Goal: Task Accomplishment & Management: Manage account settings

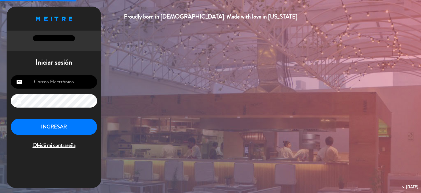
type input "[EMAIL_ADDRESS][DOMAIN_NAME]"
click at [46, 130] on button "INGRESAR" at bounding box center [54, 126] width 86 height 17
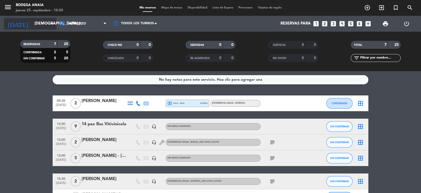
click at [53, 23] on icon "arrow_drop_down" at bounding box center [52, 24] width 6 height 6
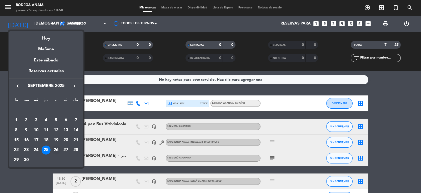
click at [59, 148] on div "26" at bounding box center [56, 149] width 9 height 9
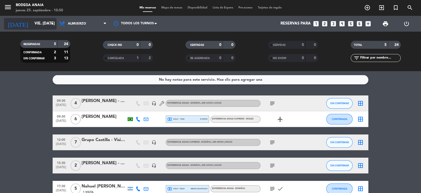
click at [52, 22] on icon "arrow_drop_down" at bounding box center [52, 24] width 6 height 6
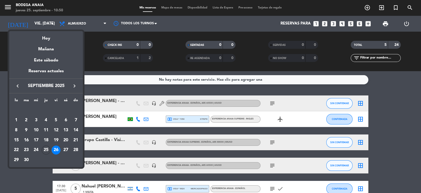
click at [96, 46] on div at bounding box center [210, 96] width 421 height 193
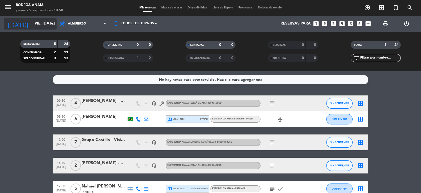
click at [52, 25] on icon "arrow_drop_down" at bounding box center [52, 24] width 6 height 6
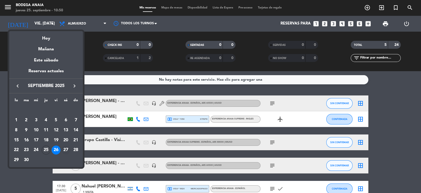
click at [66, 148] on div "27" at bounding box center [65, 149] width 9 height 9
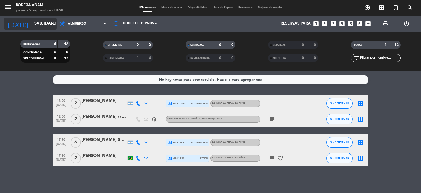
click at [54, 23] on icon "arrow_drop_down" at bounding box center [52, 24] width 6 height 6
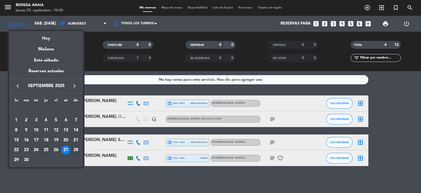
click at [77, 147] on div "28" at bounding box center [75, 149] width 9 height 9
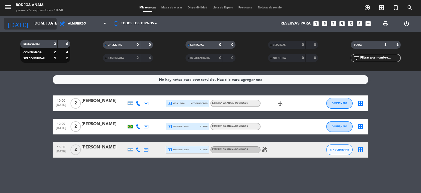
click at [52, 24] on icon "arrow_drop_down" at bounding box center [52, 24] width 6 height 6
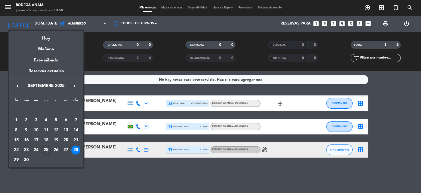
click at [16, 160] on div "29" at bounding box center [16, 159] width 9 height 9
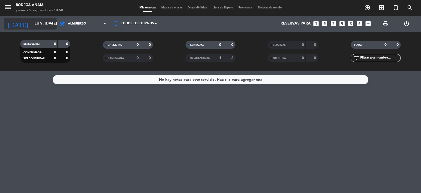
click at [53, 23] on icon "arrow_drop_down" at bounding box center [52, 24] width 6 height 6
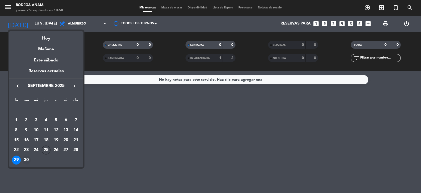
click at [29, 158] on div "30" at bounding box center [26, 159] width 9 height 9
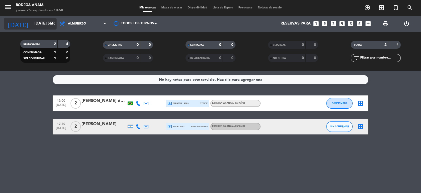
click at [54, 23] on icon "arrow_drop_down" at bounding box center [52, 24] width 6 height 6
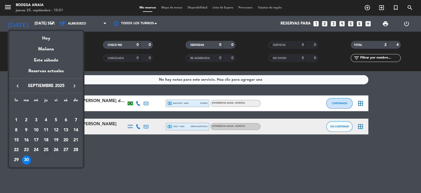
click at [77, 87] on icon "keyboard_arrow_right" at bounding box center [74, 86] width 6 height 6
click at [36, 120] on div "1" at bounding box center [36, 119] width 9 height 9
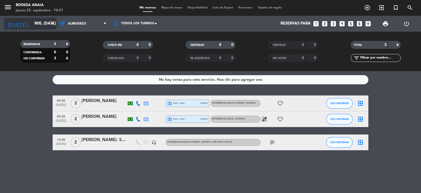
click at [52, 22] on icon "arrow_drop_down" at bounding box center [52, 24] width 6 height 6
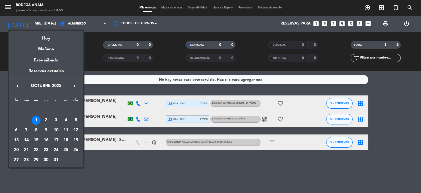
click at [47, 119] on div "2" at bounding box center [46, 119] width 9 height 9
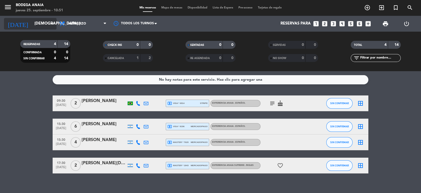
click at [51, 22] on icon "arrow_drop_down" at bounding box center [52, 24] width 6 height 6
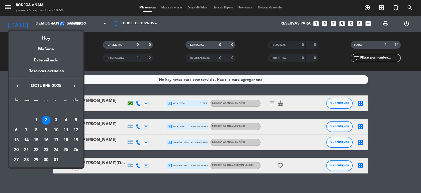
click at [55, 119] on div "3" at bounding box center [56, 119] width 9 height 9
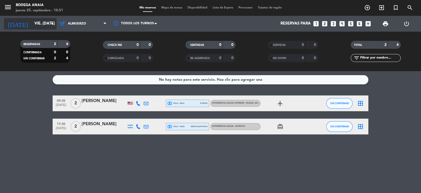
click at [55, 23] on icon "arrow_drop_down" at bounding box center [52, 24] width 6 height 6
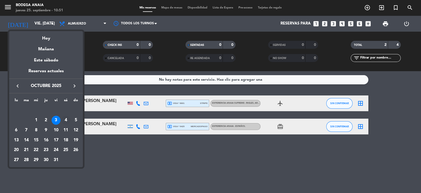
click at [66, 119] on div "4" at bounding box center [65, 119] width 9 height 9
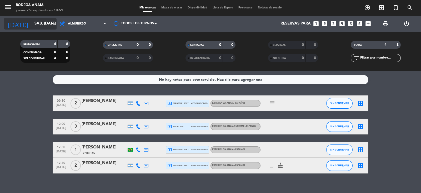
click at [53, 23] on icon "arrow_drop_down" at bounding box center [52, 24] width 6 height 6
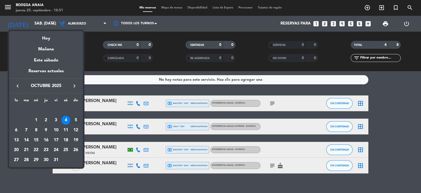
click at [75, 120] on div "5" at bounding box center [75, 119] width 9 height 9
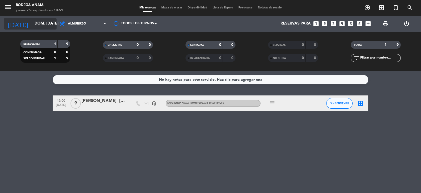
click at [51, 22] on icon "arrow_drop_down" at bounding box center [52, 24] width 6 height 6
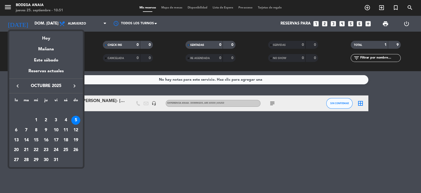
click at [16, 129] on div "6" at bounding box center [16, 129] width 9 height 9
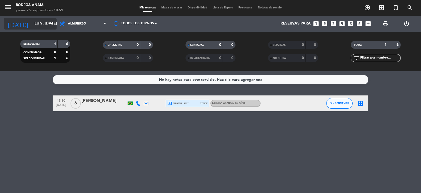
click at [51, 25] on icon "arrow_drop_down" at bounding box center [52, 24] width 6 height 6
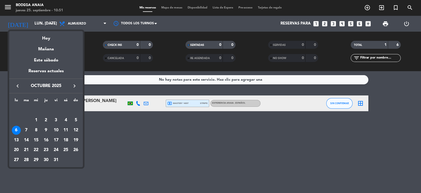
click at [26, 128] on div "7" at bounding box center [26, 129] width 9 height 9
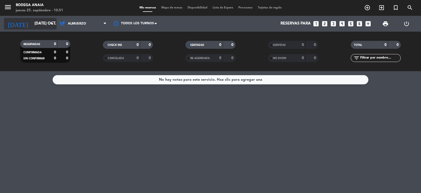
click at [52, 21] on icon "arrow_drop_down" at bounding box center [52, 24] width 6 height 6
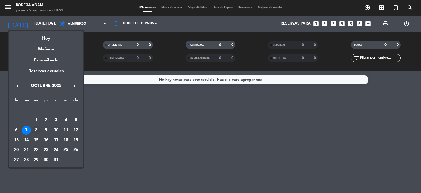
click at [36, 129] on div "8" at bounding box center [36, 129] width 9 height 9
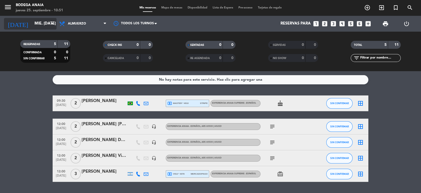
click at [52, 23] on icon "arrow_drop_down" at bounding box center [52, 24] width 6 height 6
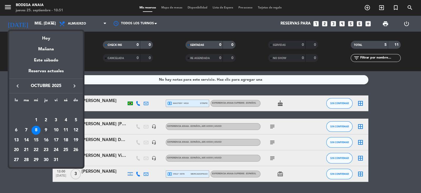
click at [43, 128] on div "9" at bounding box center [46, 129] width 9 height 9
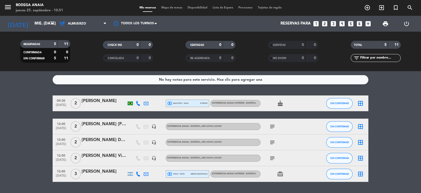
type input "[DEMOGRAPHIC_DATA] [DATE]"
